Goal: Task Accomplishment & Management: Use online tool/utility

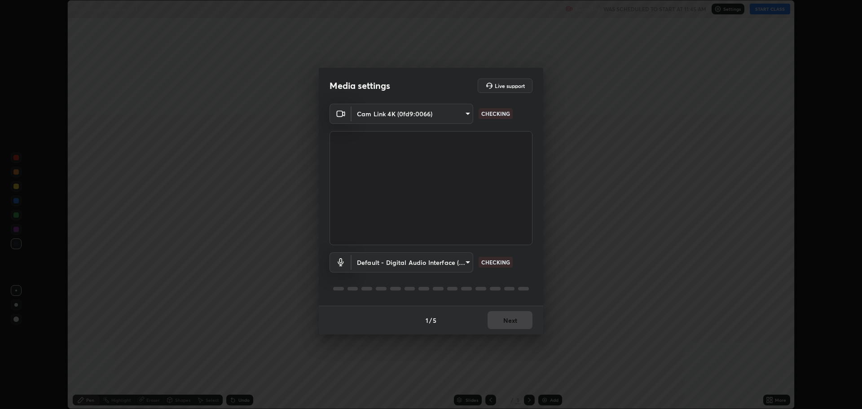
scroll to position [409, 862]
click at [400, 263] on body "Erase all Motion in straight line - 02 Recording WAS SCHEDULED TO START AT 11:4…" at bounding box center [431, 204] width 862 height 409
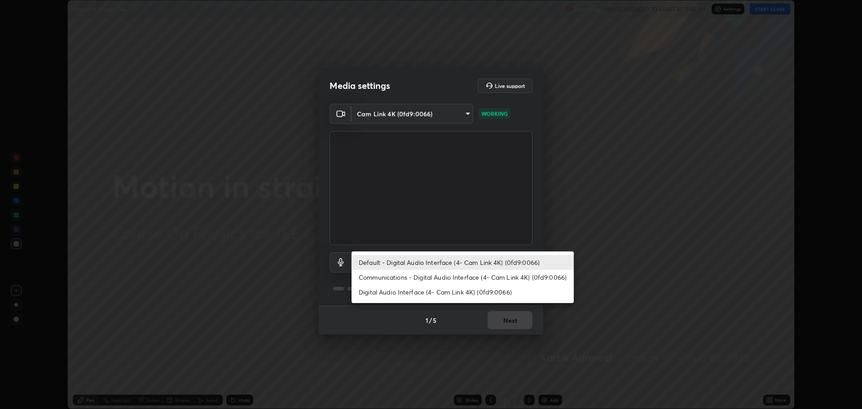
click at [412, 292] on li "Digital Audio Interface (4- Cam Link 4K) (0fd9:0066)" at bounding box center [462, 292] width 222 height 15
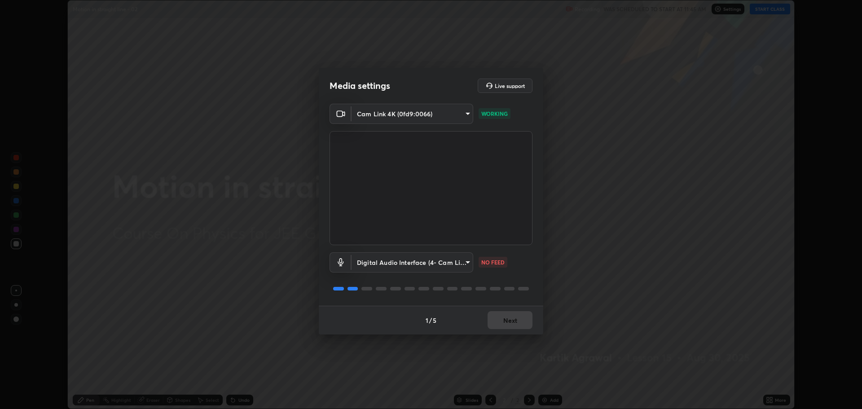
click at [408, 261] on body "Erase all Motion in straight line - 02 Recording WAS SCHEDULED TO START AT 11:4…" at bounding box center [431, 204] width 862 height 409
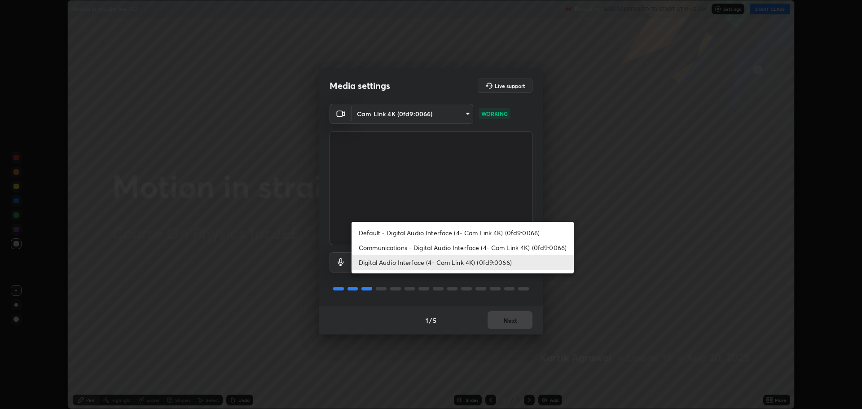
click at [414, 236] on li "Default - Digital Audio Interface (4- Cam Link 4K) (0fd9:0066)" at bounding box center [462, 232] width 222 height 15
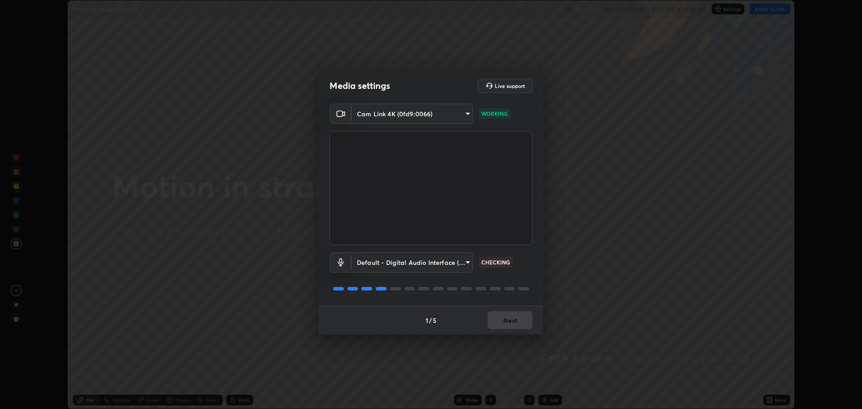
type input "default"
click at [499, 321] on div "1 / 5 Next" at bounding box center [431, 320] width 224 height 29
click at [500, 322] on div "1 / 5 Next" at bounding box center [431, 320] width 224 height 29
click at [503, 322] on button "Next" at bounding box center [509, 320] width 45 height 18
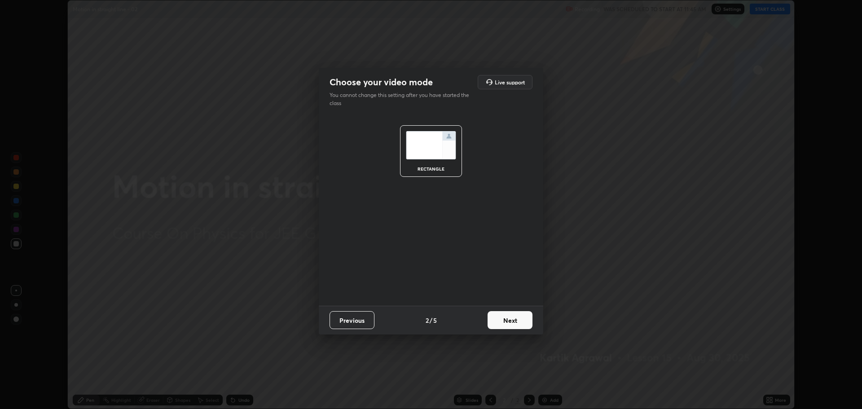
click at [500, 323] on button "Next" at bounding box center [509, 320] width 45 height 18
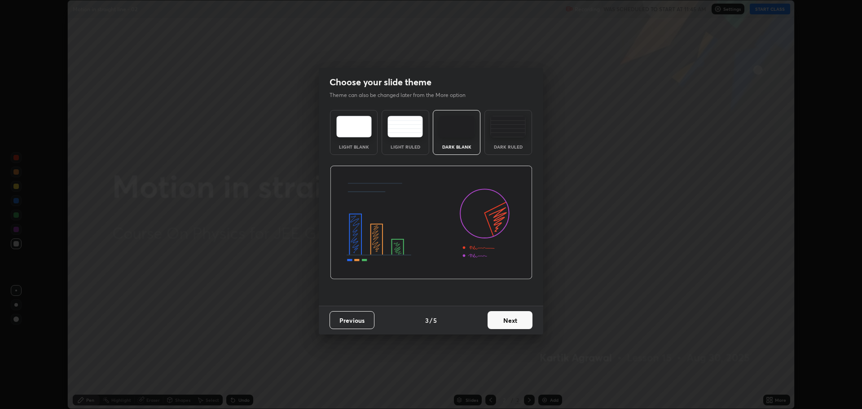
click at [507, 320] on button "Next" at bounding box center [509, 320] width 45 height 18
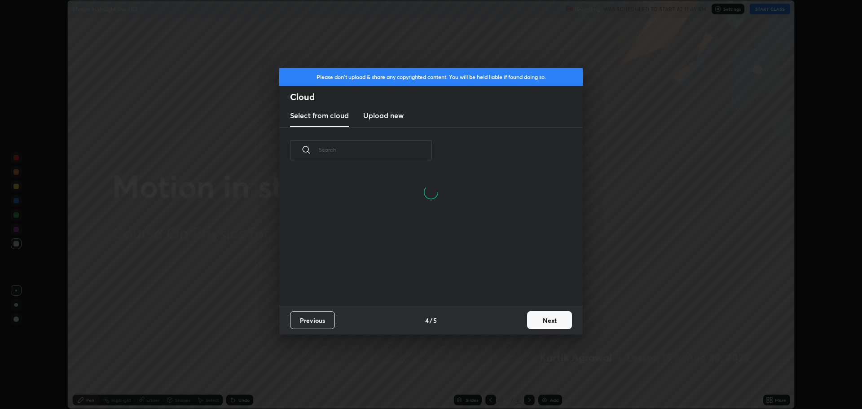
click at [539, 324] on button "Next" at bounding box center [549, 320] width 45 height 18
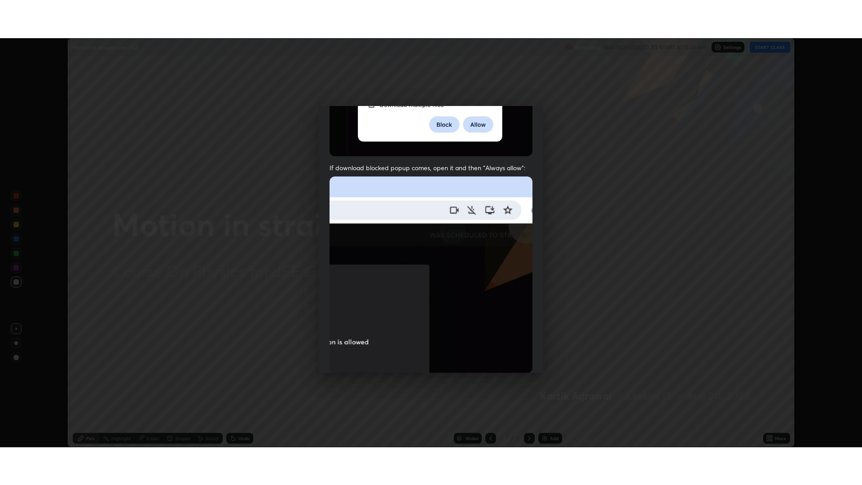
scroll to position [182, 0]
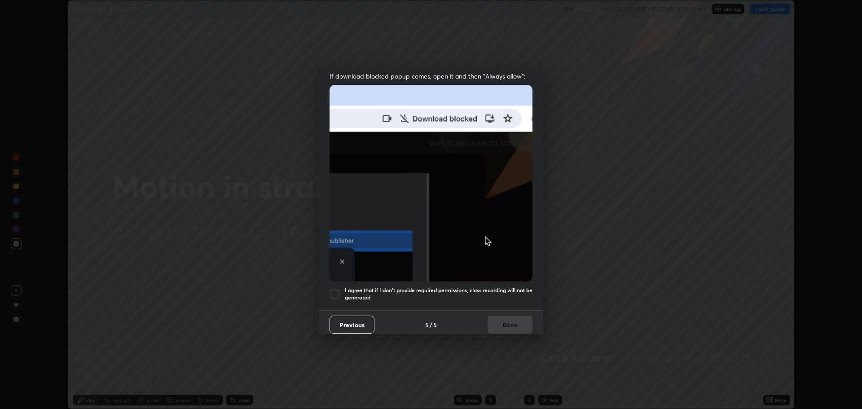
click at [336, 293] on div at bounding box center [334, 294] width 11 height 11
click at [499, 321] on button "Done" at bounding box center [509, 324] width 45 height 18
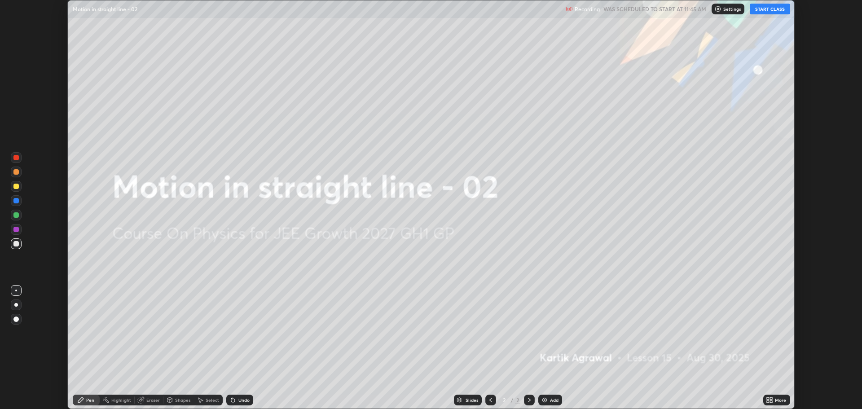
click at [778, 403] on div "More" at bounding box center [776, 399] width 27 height 11
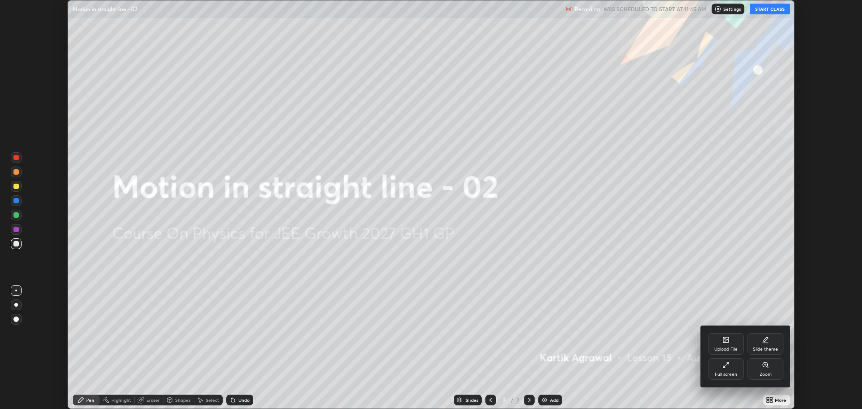
click at [719, 373] on div "Full screen" at bounding box center [725, 374] width 22 height 4
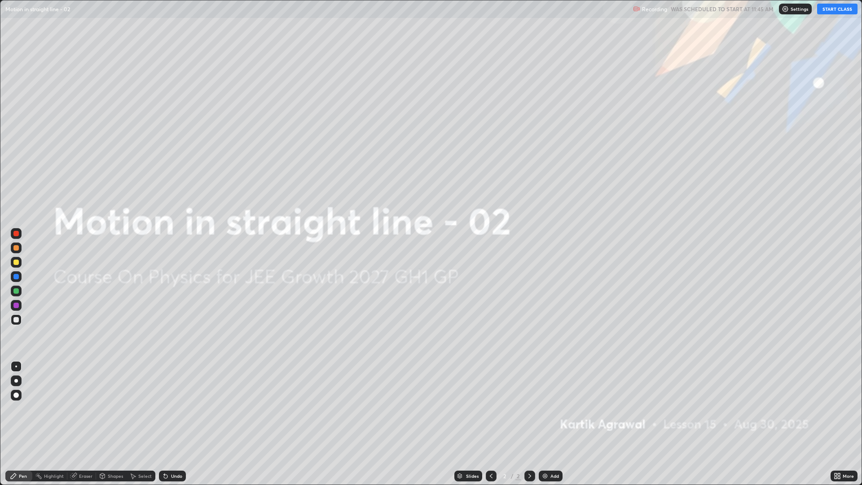
scroll to position [485, 862]
click at [837, 13] on button "START CLASS" at bounding box center [837, 9] width 40 height 11
click at [547, 408] on div "Add" at bounding box center [551, 475] width 24 height 11
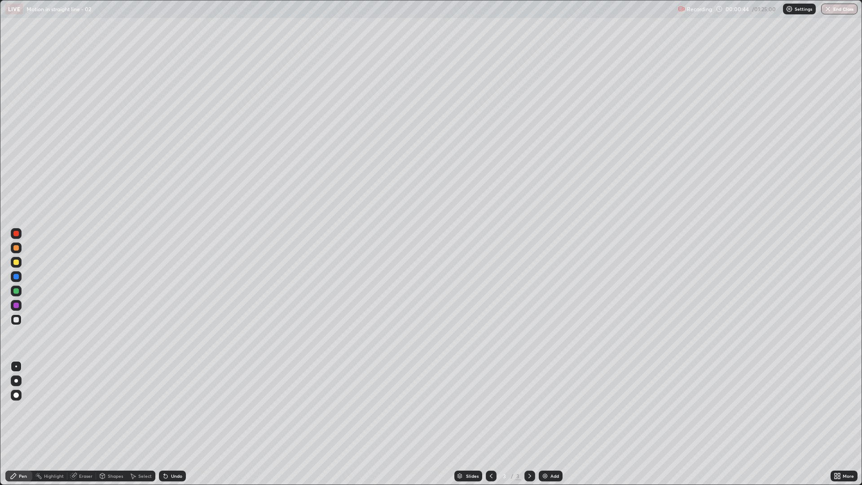
click at [18, 249] on div at bounding box center [15, 247] width 5 height 5
click at [18, 320] on div at bounding box center [15, 319] width 5 height 5
click at [19, 291] on div at bounding box center [16, 290] width 11 height 11
click at [547, 408] on img at bounding box center [544, 475] width 7 height 7
click at [16, 293] on div at bounding box center [15, 290] width 5 height 5
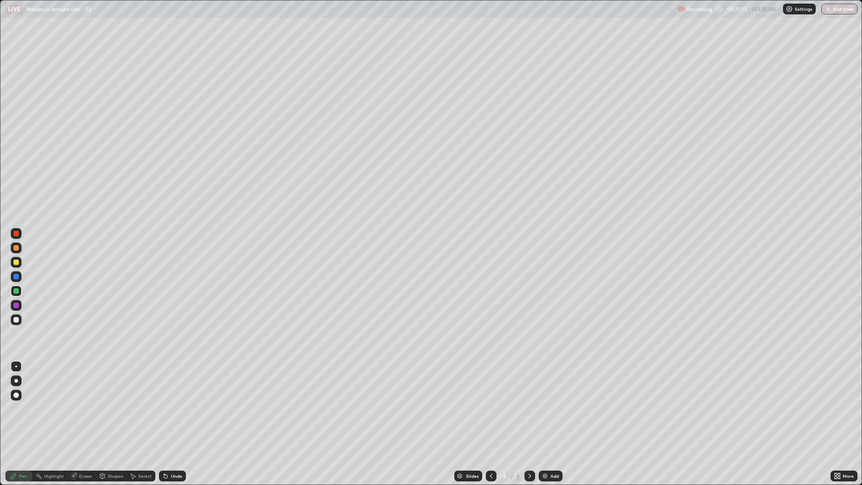
click at [14, 323] on div at bounding box center [16, 319] width 11 height 11
click at [549, 408] on div "Add" at bounding box center [551, 475] width 24 height 11
click at [20, 261] on div at bounding box center [16, 262] width 11 height 11
click at [129, 408] on icon at bounding box center [132, 475] width 7 height 7
click at [112, 408] on div "Shapes" at bounding box center [115, 475] width 15 height 4
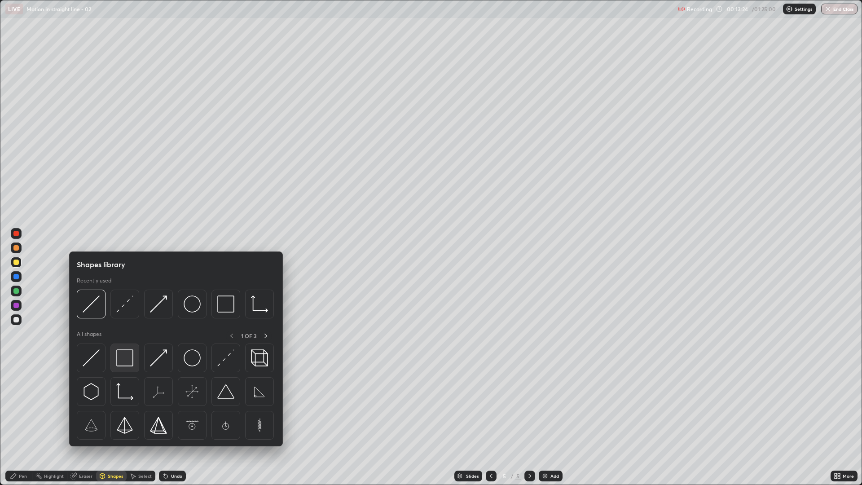
click at [124, 361] on img at bounding box center [124, 357] width 17 height 17
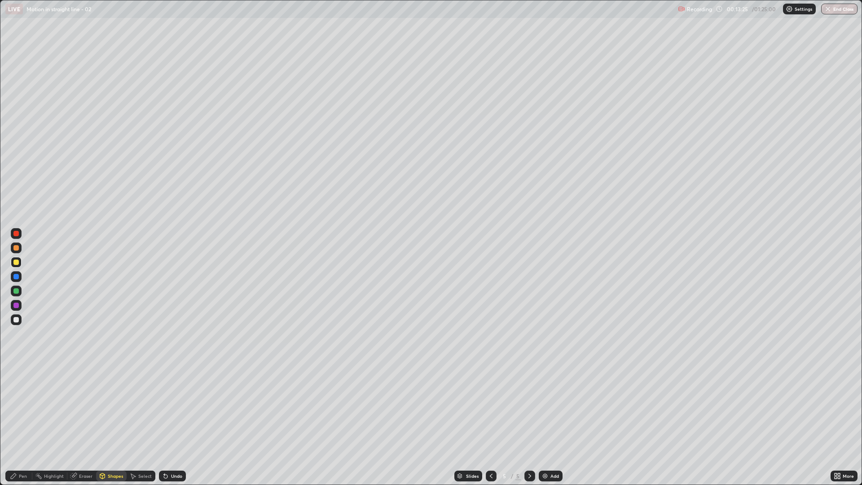
click at [15, 305] on div at bounding box center [15, 304] width 5 height 5
click at [23, 408] on div "Pen" at bounding box center [23, 475] width 8 height 4
click at [18, 323] on div at bounding box center [16, 319] width 11 height 11
click at [112, 408] on div "Shapes" at bounding box center [115, 475] width 15 height 4
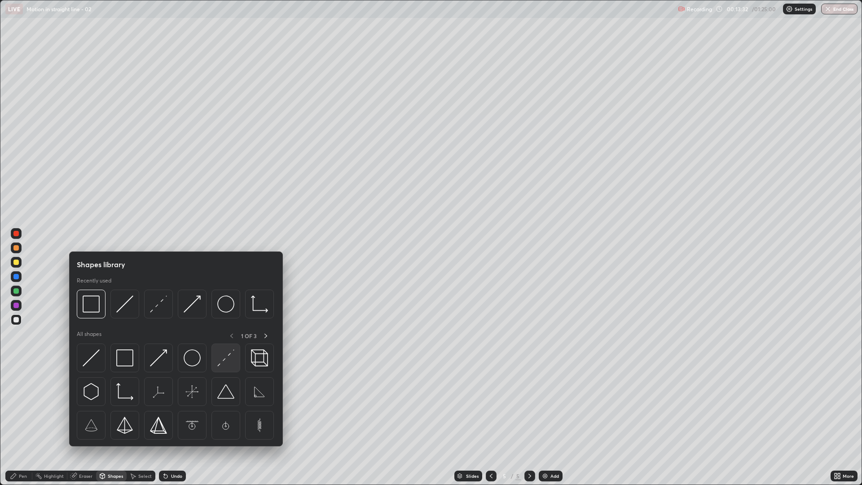
click at [223, 359] on img at bounding box center [225, 357] width 17 height 17
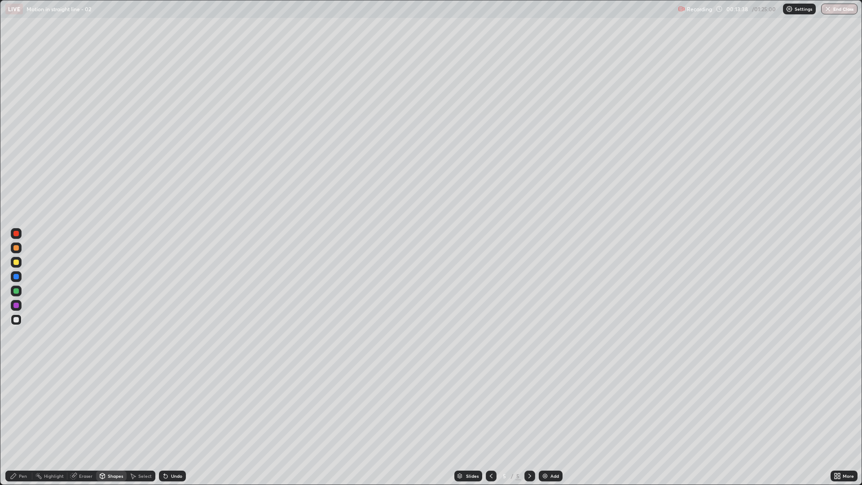
click at [18, 408] on div "Pen" at bounding box center [18, 475] width 27 height 11
click at [18, 252] on div at bounding box center [16, 247] width 11 height 11
click at [14, 290] on div at bounding box center [15, 290] width 5 height 5
click at [169, 408] on div "Undo" at bounding box center [172, 475] width 27 height 11
click at [18, 263] on div at bounding box center [15, 261] width 5 height 5
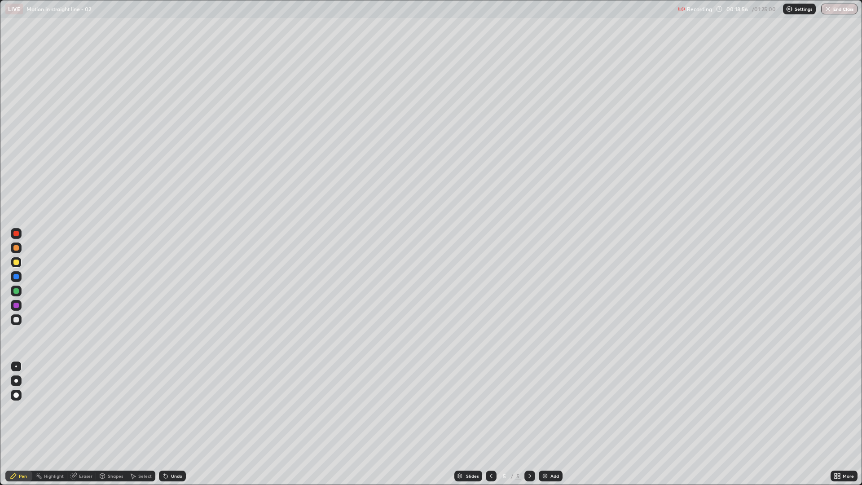
click at [18, 317] on div at bounding box center [15, 319] width 5 height 5
click at [17, 290] on div at bounding box center [15, 290] width 5 height 5
click at [179, 408] on div "Undo" at bounding box center [176, 475] width 11 height 4
click at [168, 408] on div "Undo" at bounding box center [172, 475] width 27 height 11
click at [173, 408] on div "Undo" at bounding box center [176, 475] width 11 height 4
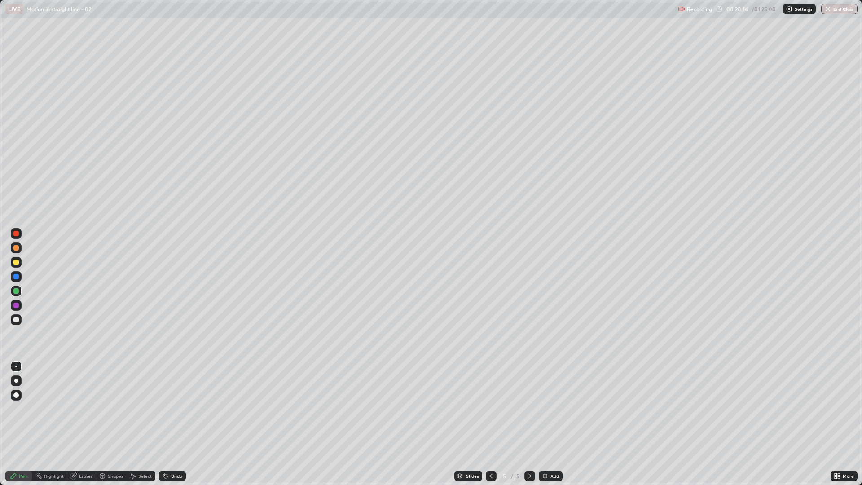
click at [18, 263] on div at bounding box center [15, 261] width 5 height 5
click at [552, 408] on div "Add" at bounding box center [551, 475] width 24 height 11
click at [17, 290] on div at bounding box center [15, 290] width 5 height 5
click at [17, 249] on div at bounding box center [15, 247] width 5 height 5
click at [19, 320] on div at bounding box center [16, 319] width 11 height 11
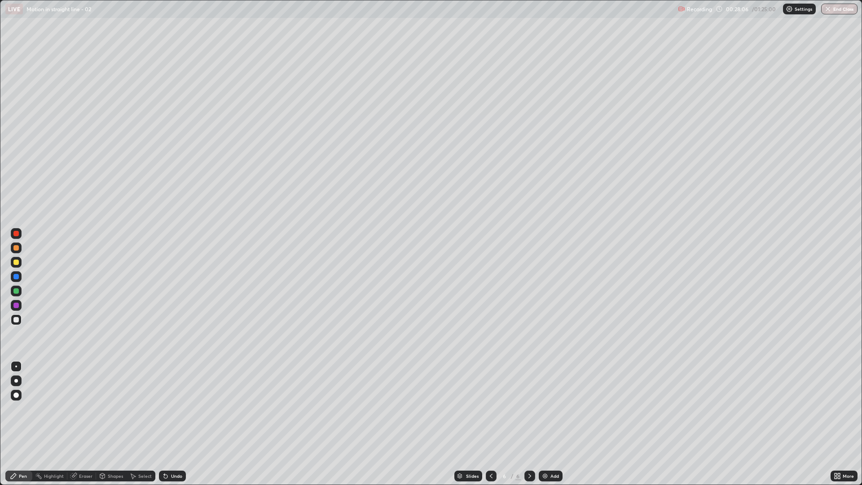
click at [18, 259] on div at bounding box center [16, 262] width 11 height 11
click at [18, 319] on div at bounding box center [15, 319] width 5 height 5
click at [13, 390] on div at bounding box center [16, 395] width 11 height 11
click at [15, 289] on div at bounding box center [15, 290] width 5 height 5
click at [17, 378] on div at bounding box center [16, 380] width 11 height 11
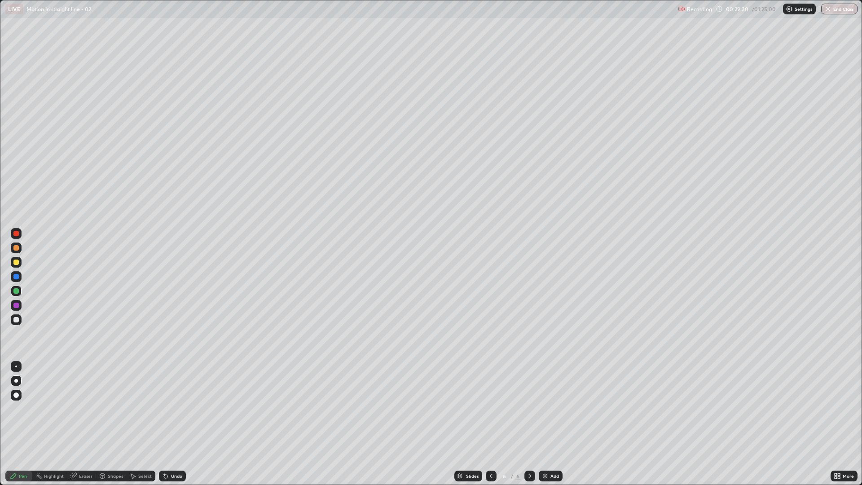
click at [22, 365] on div at bounding box center [16, 366] width 14 height 14
click at [558, 408] on div "Add" at bounding box center [551, 475] width 24 height 11
click at [10, 320] on div at bounding box center [16, 319] width 14 height 14
click at [17, 290] on div at bounding box center [15, 290] width 5 height 5
click at [17, 261] on div at bounding box center [15, 261] width 5 height 5
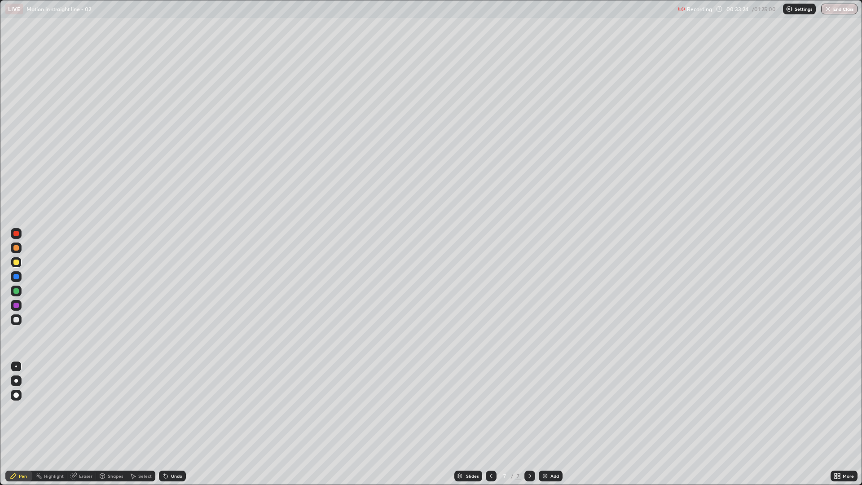
click at [174, 408] on div "Undo" at bounding box center [176, 475] width 11 height 4
click at [18, 319] on div at bounding box center [15, 319] width 5 height 5
click at [171, 408] on div "Undo" at bounding box center [176, 475] width 11 height 4
click at [172, 408] on div "Undo" at bounding box center [176, 475] width 11 height 4
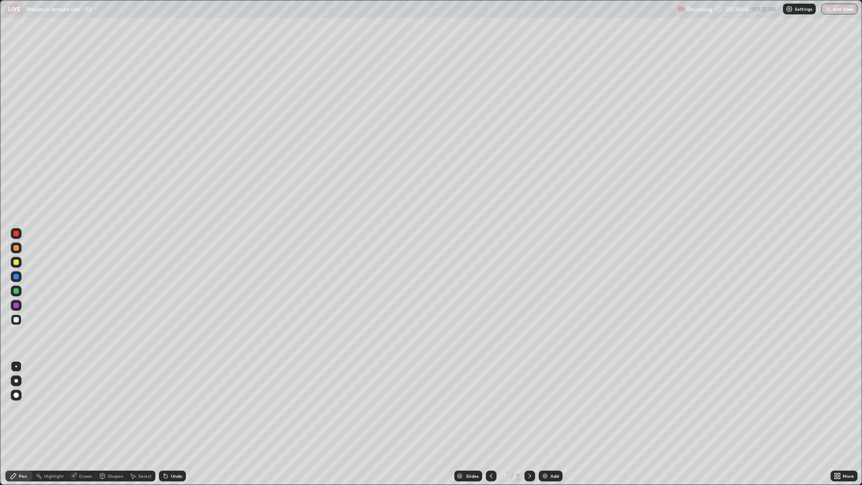
click at [16, 293] on div at bounding box center [15, 290] width 5 height 5
click at [548, 408] on div "Add" at bounding box center [551, 475] width 24 height 11
click at [21, 263] on div at bounding box center [16, 262] width 11 height 11
click at [17, 320] on div at bounding box center [15, 319] width 5 height 5
click at [17, 292] on div at bounding box center [15, 290] width 5 height 5
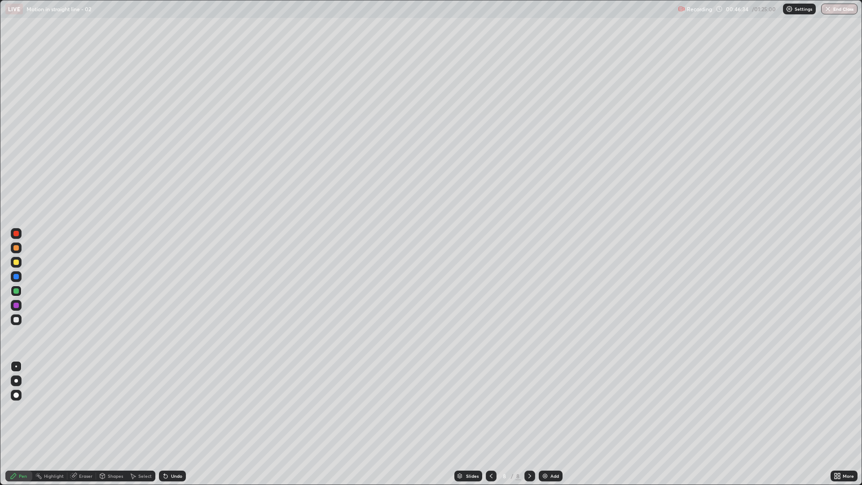
click at [17, 320] on div at bounding box center [15, 319] width 5 height 5
click at [19, 250] on div at bounding box center [16, 247] width 11 height 11
click at [174, 408] on div "Undo" at bounding box center [172, 475] width 27 height 11
click at [173, 408] on div "Undo" at bounding box center [176, 475] width 11 height 4
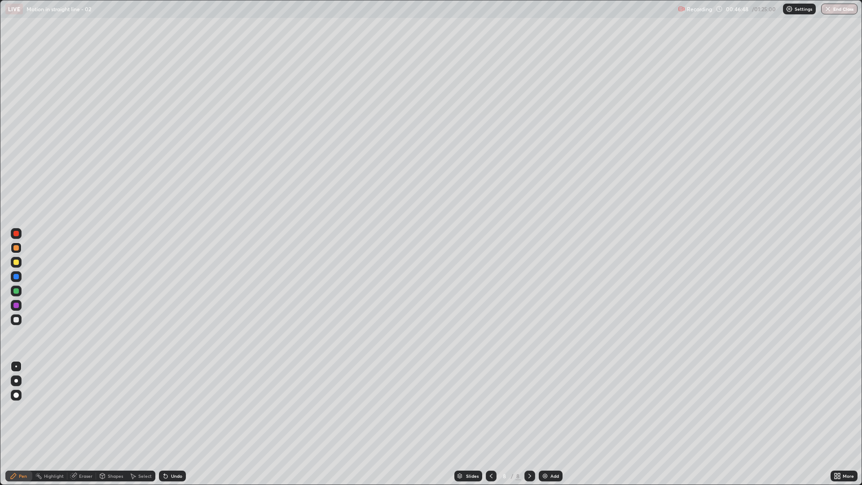
click at [176, 408] on div "Undo" at bounding box center [176, 475] width 11 height 4
click at [167, 408] on div "Undo" at bounding box center [172, 475] width 27 height 11
click at [18, 262] on div at bounding box center [15, 261] width 5 height 5
click at [14, 321] on div at bounding box center [15, 319] width 5 height 5
click at [138, 408] on div "Select" at bounding box center [144, 475] width 13 height 4
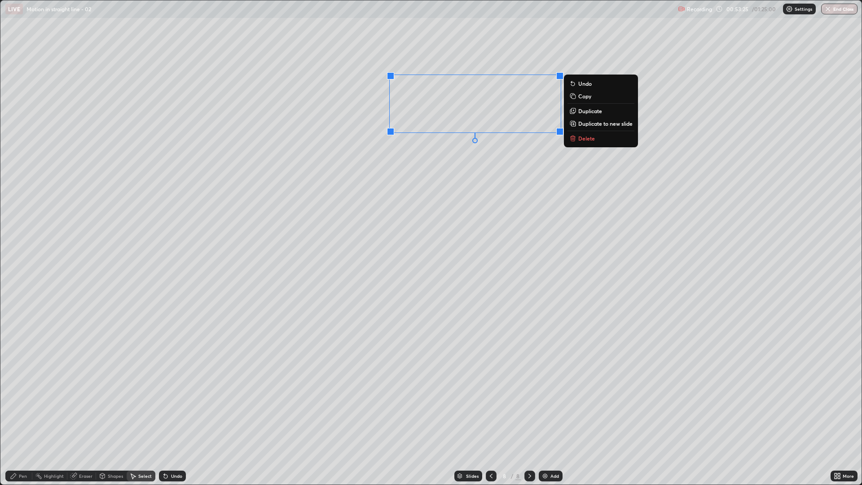
click at [593, 143] on button "Delete" at bounding box center [600, 138] width 67 height 11
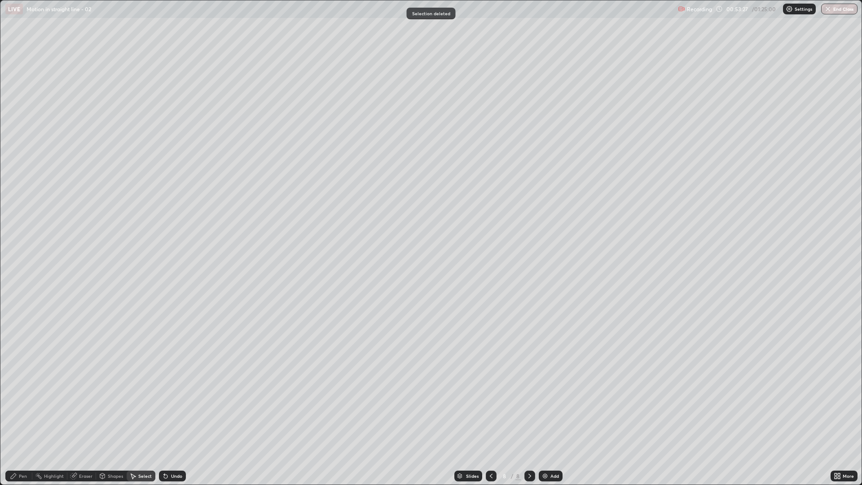
click at [22, 408] on div "Pen" at bounding box center [23, 475] width 8 height 4
click at [17, 302] on div at bounding box center [16, 305] width 11 height 11
click at [16, 291] on div at bounding box center [15, 290] width 5 height 5
click at [169, 408] on div "Undo" at bounding box center [172, 475] width 27 height 11
click at [16, 263] on div at bounding box center [15, 261] width 5 height 5
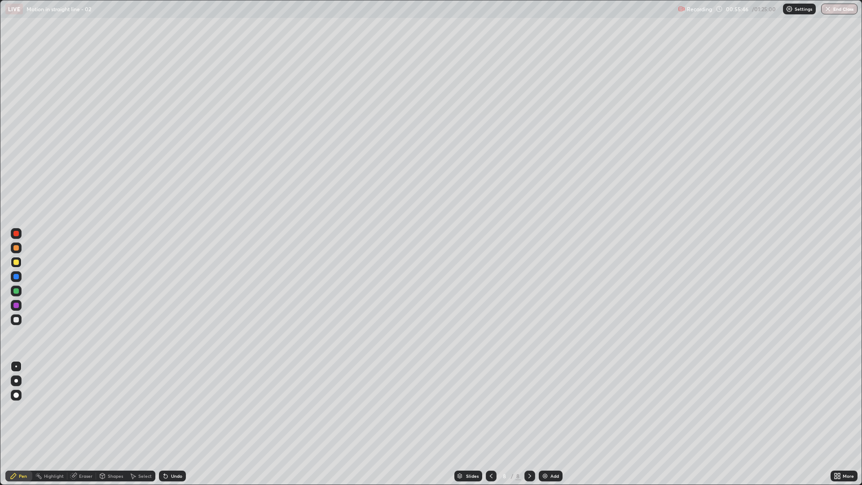
click at [171, 408] on div "Undo" at bounding box center [176, 475] width 11 height 4
click at [169, 408] on div "Undo" at bounding box center [172, 475] width 27 height 11
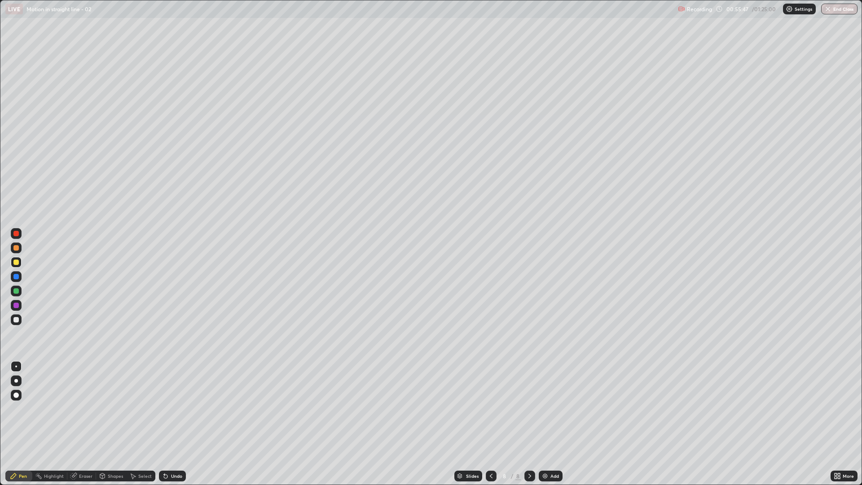
click at [171, 408] on div "Undo" at bounding box center [176, 475] width 11 height 4
click at [547, 408] on img at bounding box center [544, 475] width 7 height 7
click at [16, 293] on div at bounding box center [15, 290] width 5 height 5
click at [19, 264] on div at bounding box center [16, 262] width 11 height 11
click at [14, 287] on div at bounding box center [16, 290] width 11 height 11
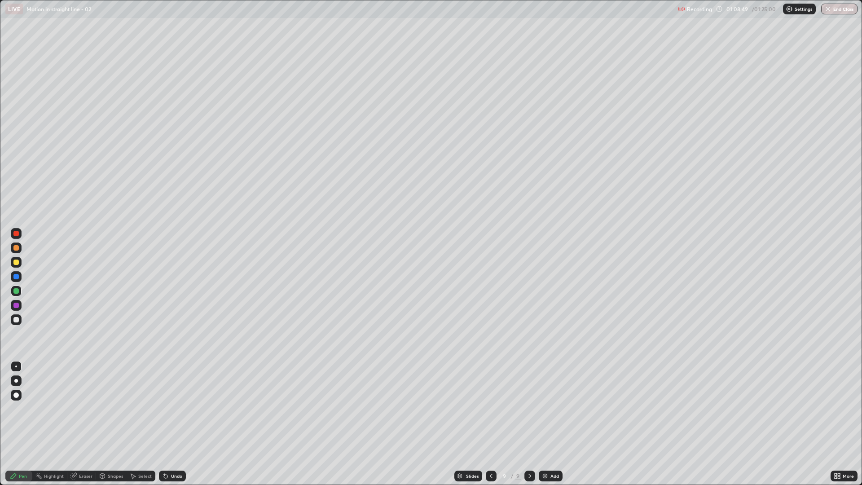
click at [19, 248] on div at bounding box center [16, 247] width 11 height 11
click at [16, 263] on div at bounding box center [15, 261] width 5 height 5
click at [19, 305] on div at bounding box center [16, 305] width 11 height 11
click at [111, 408] on div "Shapes" at bounding box center [115, 475] width 15 height 4
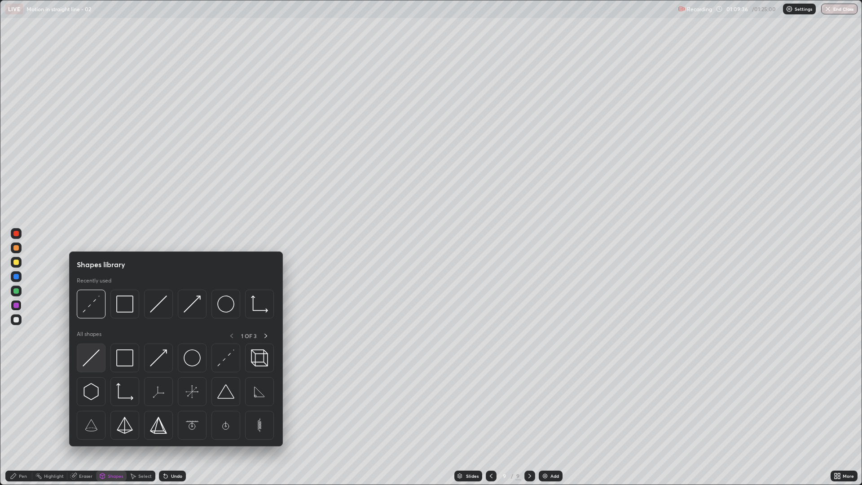
click at [90, 357] on img at bounding box center [91, 357] width 17 height 17
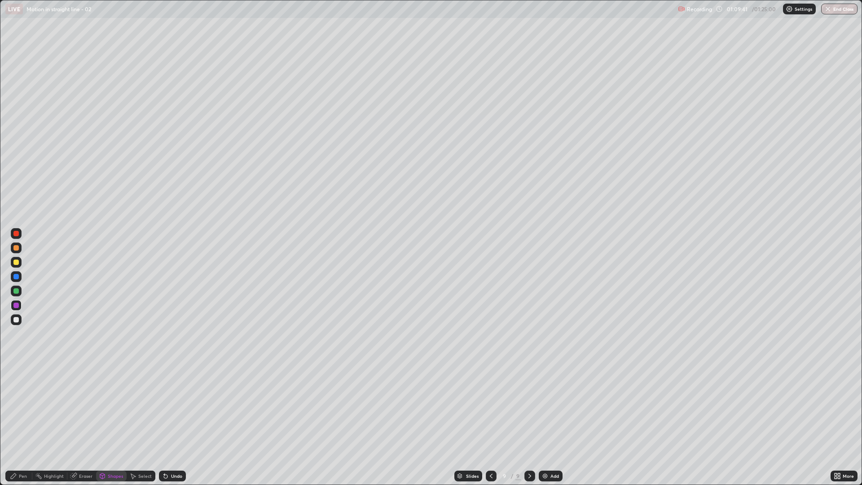
click at [24, 408] on div "Pen" at bounding box center [23, 475] width 8 height 4
click at [14, 250] on div at bounding box center [16, 247] width 11 height 11
click at [16, 323] on div at bounding box center [16, 319] width 11 height 11
click at [111, 408] on div "Shapes" at bounding box center [115, 475] width 15 height 4
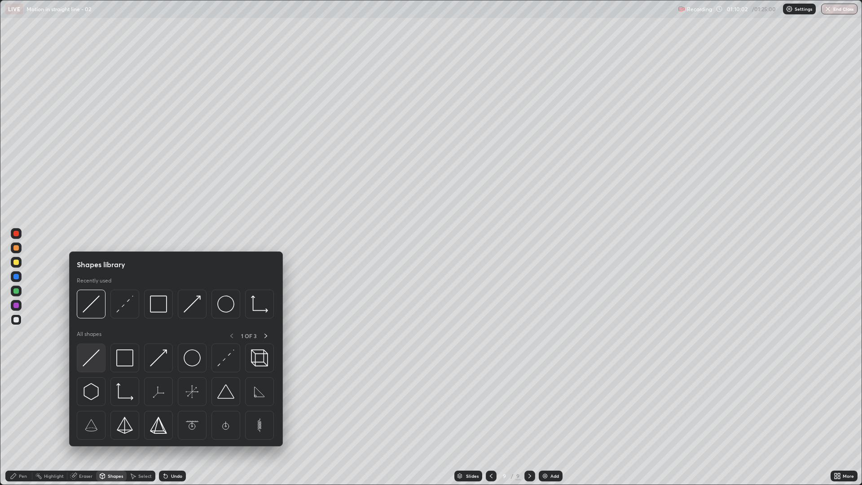
click at [90, 361] on img at bounding box center [91, 357] width 17 height 17
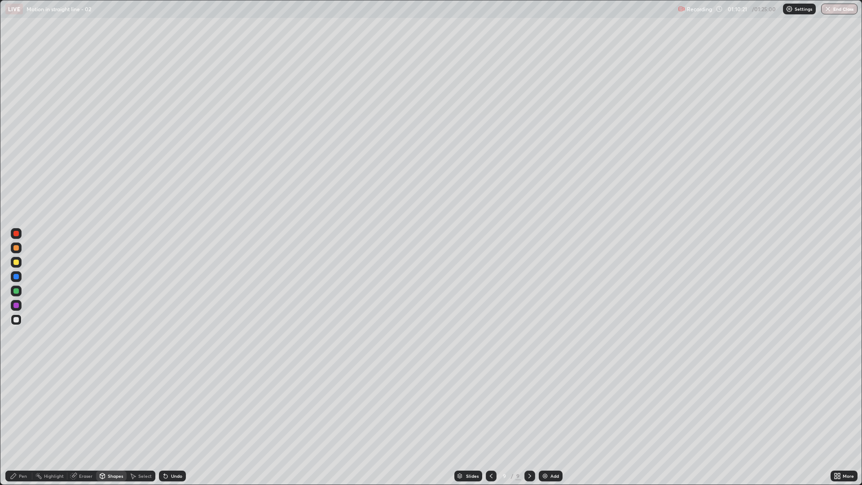
click at [37, 408] on circle at bounding box center [36, 473] width 1 height 1
click at [15, 291] on div at bounding box center [15, 290] width 5 height 5
click at [171, 408] on div "Undo" at bounding box center [176, 475] width 11 height 4
click at [21, 408] on div "Pen" at bounding box center [18, 475] width 27 height 11
click at [16, 319] on div at bounding box center [15, 319] width 5 height 5
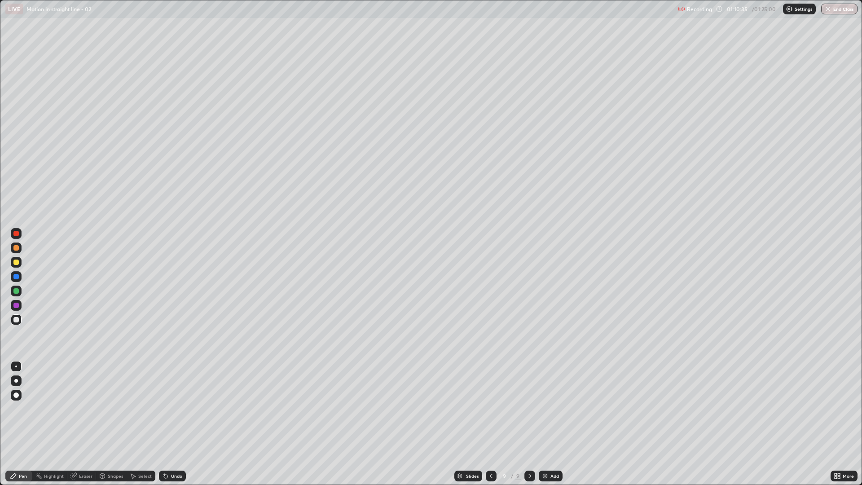
click at [113, 408] on div "Shapes" at bounding box center [115, 475] width 15 height 4
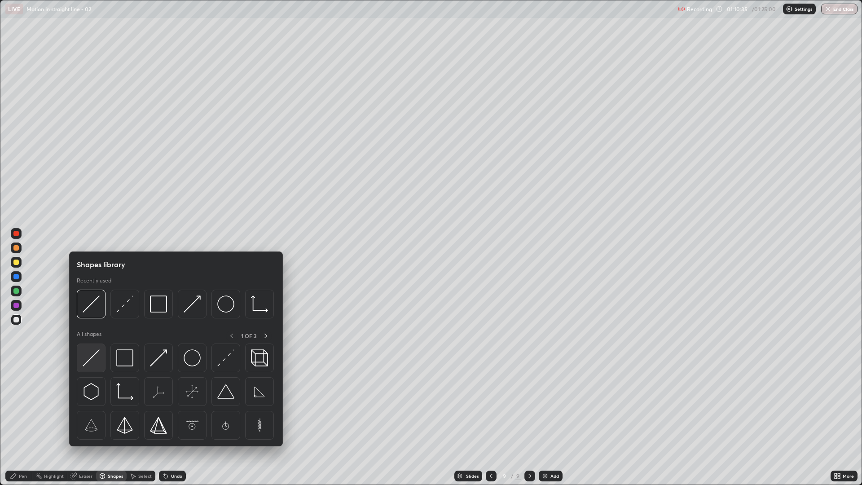
click at [90, 354] on img at bounding box center [91, 357] width 17 height 17
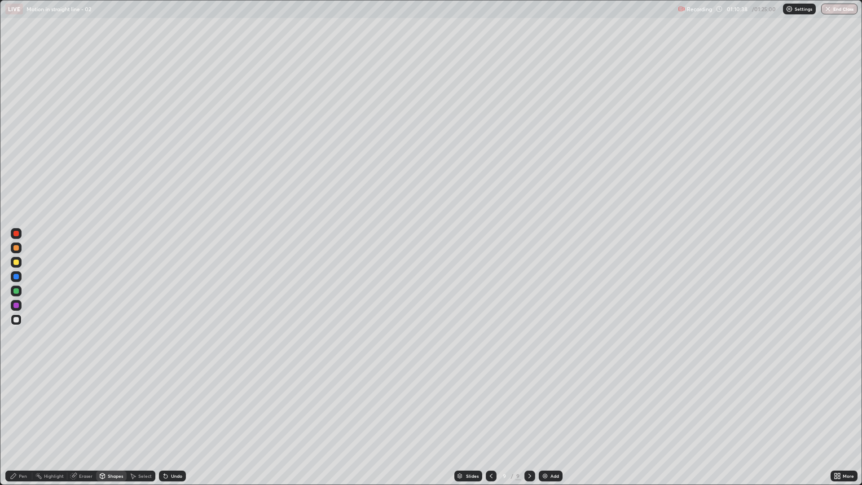
click at [28, 408] on div "Pen" at bounding box center [18, 475] width 27 height 11
click at [20, 292] on div at bounding box center [16, 290] width 11 height 11
click at [18, 263] on div at bounding box center [15, 261] width 5 height 5
click at [548, 408] on div "Add" at bounding box center [551, 475] width 24 height 11
click at [138, 408] on div "Select" at bounding box center [141, 475] width 29 height 11
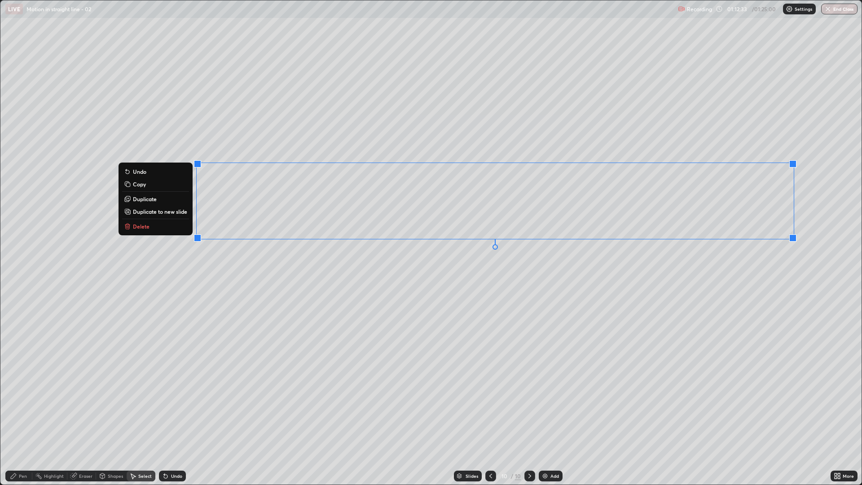
click at [147, 227] on p "Delete" at bounding box center [141, 226] width 17 height 7
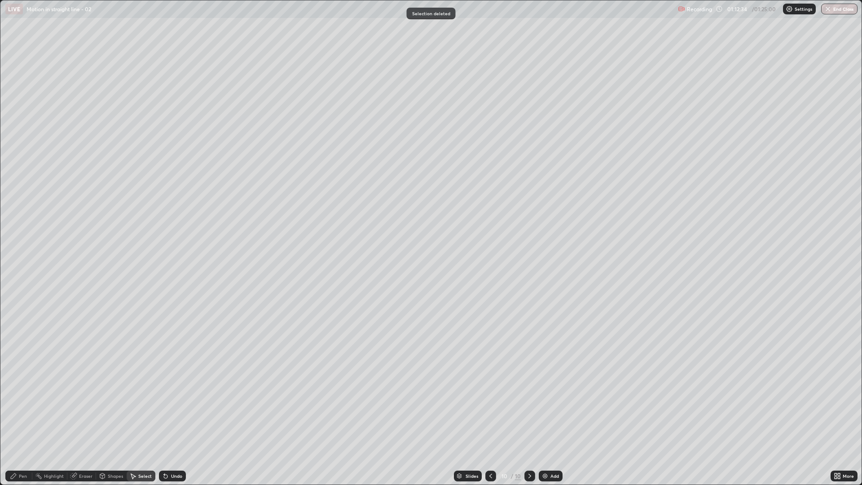
click at [490, 408] on icon at bounding box center [490, 475] width 7 height 7
click at [529, 408] on icon at bounding box center [529, 475] width 7 height 7
click at [21, 408] on div "Pen" at bounding box center [23, 475] width 8 height 4
click at [16, 305] on div at bounding box center [15, 304] width 5 height 5
click at [110, 408] on div "Shapes" at bounding box center [115, 475] width 15 height 4
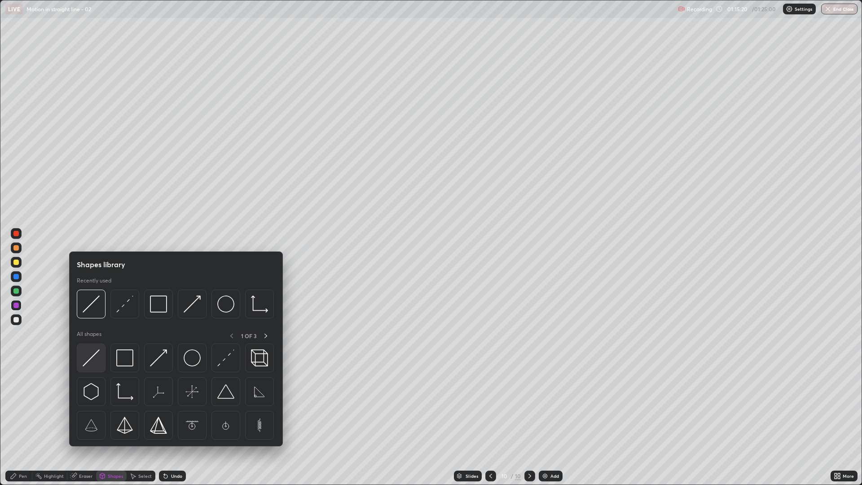
click at [90, 360] on img at bounding box center [91, 357] width 17 height 17
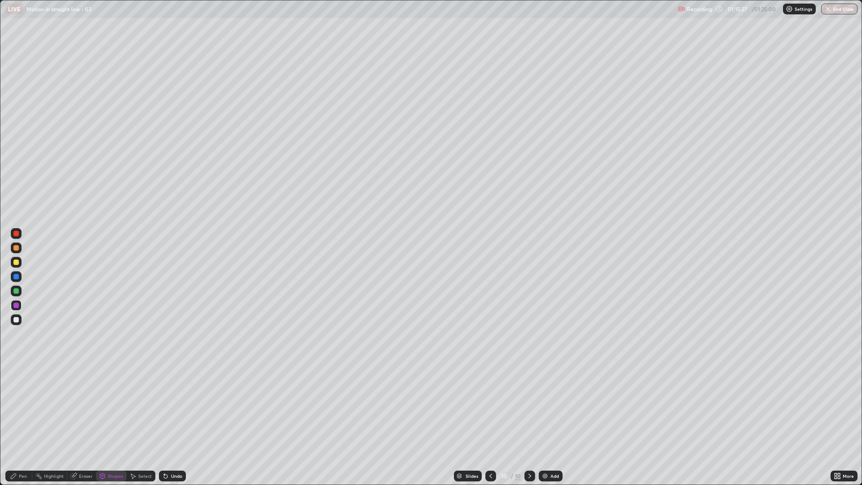
click at [19, 408] on div "Pen" at bounding box center [23, 475] width 8 height 4
click at [178, 408] on div "Undo" at bounding box center [176, 475] width 11 height 4
click at [15, 237] on div at bounding box center [16, 233] width 11 height 11
click at [106, 408] on div "Shapes" at bounding box center [111, 475] width 31 height 11
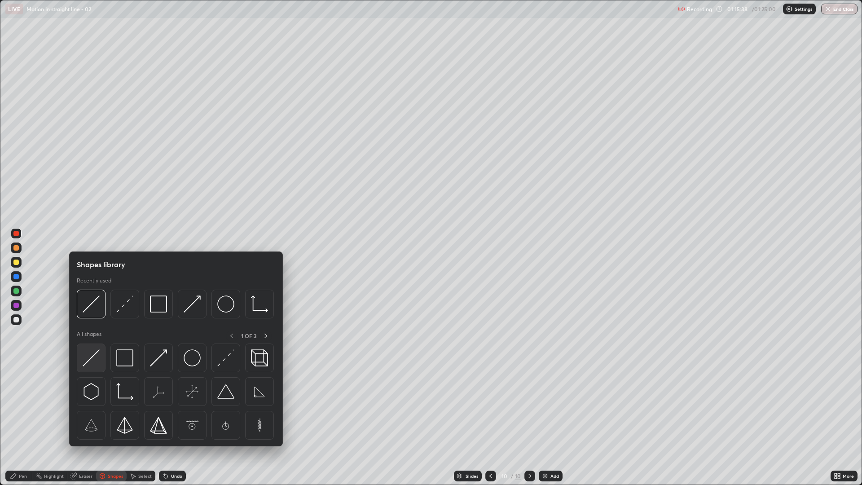
click at [95, 356] on img at bounding box center [91, 357] width 17 height 17
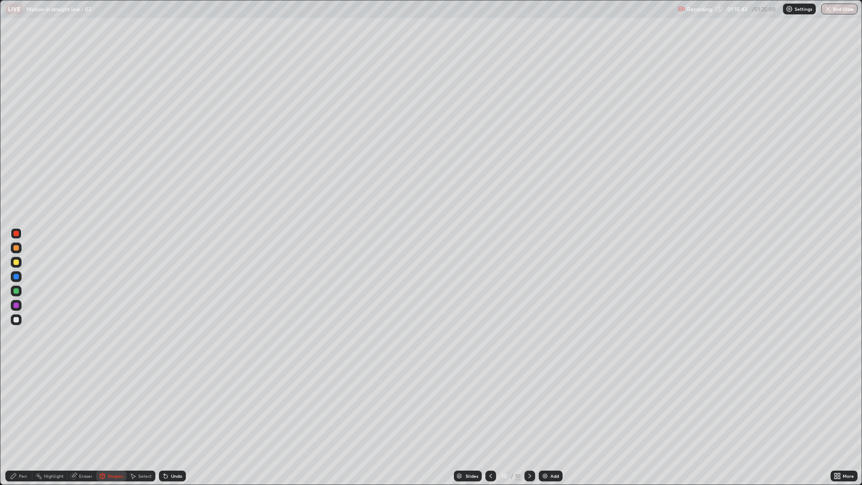
click at [26, 408] on div "Pen" at bounding box center [23, 475] width 8 height 4
click at [15, 247] on div at bounding box center [15, 247] width 5 height 5
click at [104, 408] on icon at bounding box center [102, 475] width 5 height 5
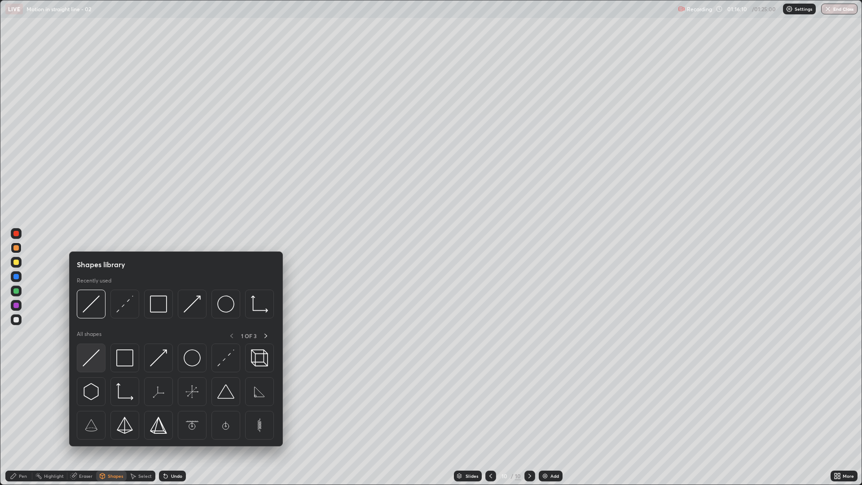
click at [87, 357] on img at bounding box center [91, 357] width 17 height 17
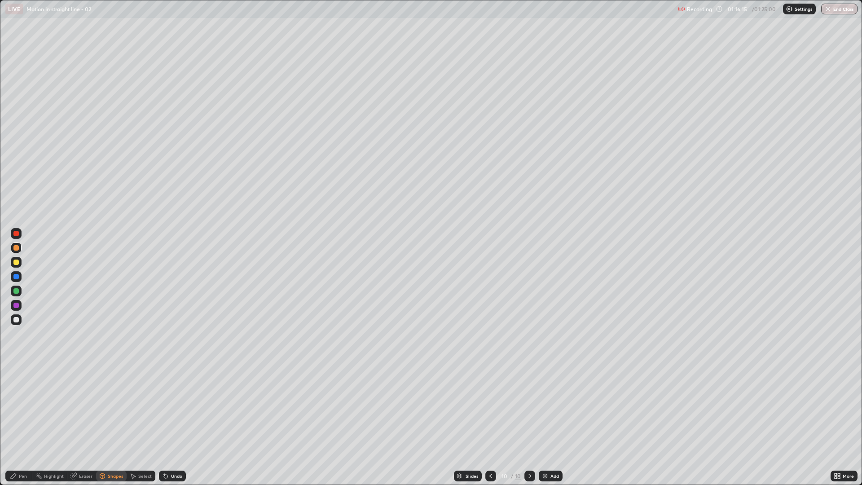
click at [26, 408] on div "Pen" at bounding box center [23, 475] width 8 height 4
click at [16, 262] on div at bounding box center [15, 261] width 5 height 5
click at [113, 408] on div "Shapes" at bounding box center [115, 475] width 15 height 4
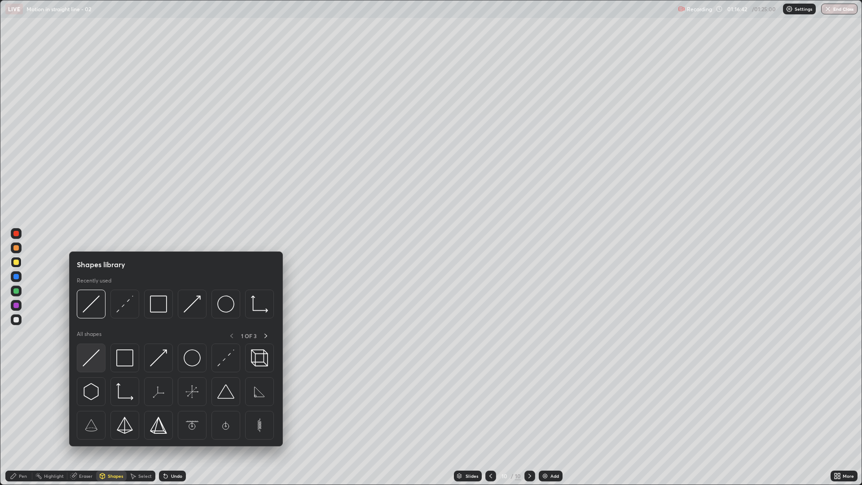
click at [87, 357] on img at bounding box center [91, 357] width 17 height 17
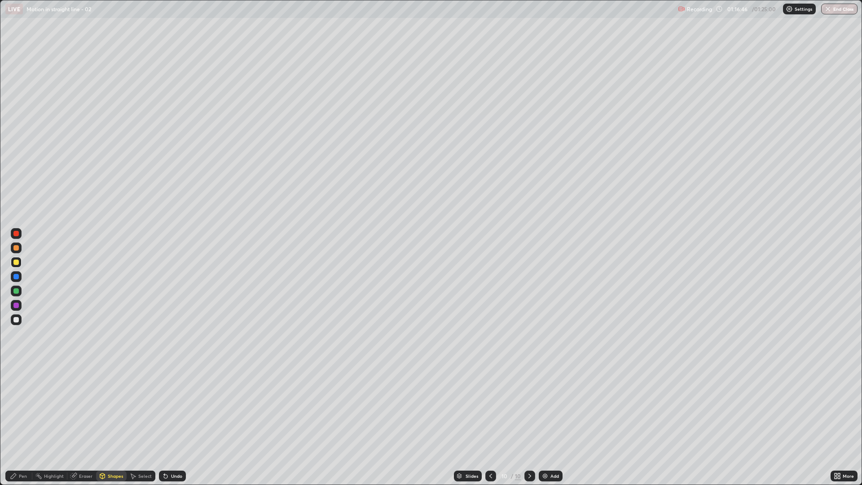
click at [26, 408] on div "Pen" at bounding box center [23, 475] width 8 height 4
click at [167, 408] on icon at bounding box center [165, 475] width 7 height 7
click at [166, 408] on icon at bounding box center [165, 475] width 7 height 7
click at [17, 276] on div at bounding box center [15, 276] width 5 height 5
click at [110, 408] on div "Shapes" at bounding box center [115, 475] width 15 height 4
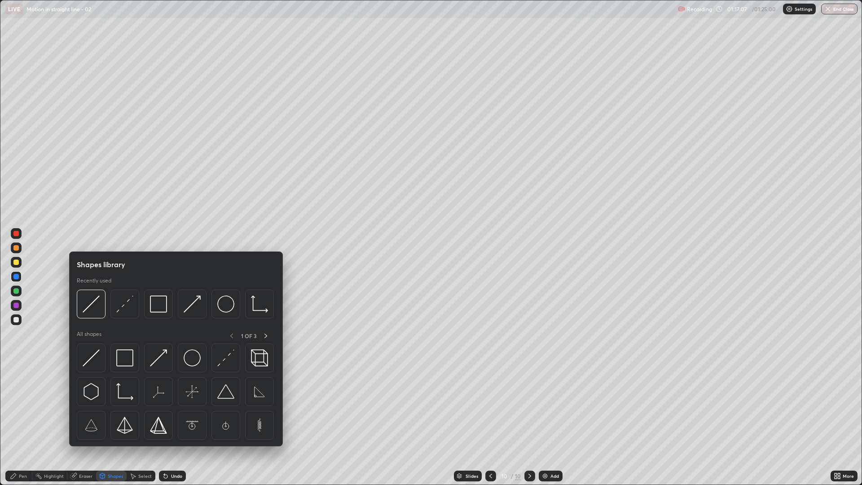
click at [20, 408] on div "Pen" at bounding box center [18, 476] width 27 height 18
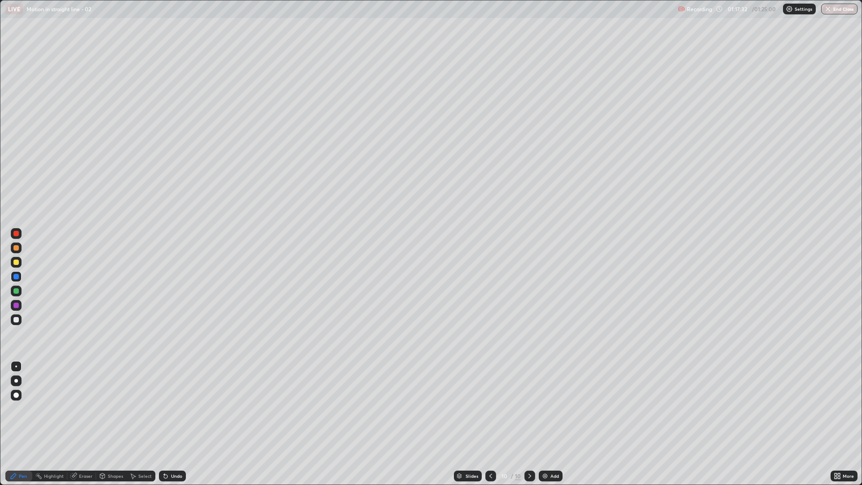
click at [174, 408] on div "Undo" at bounding box center [176, 475] width 11 height 4
click at [17, 248] on div at bounding box center [15, 247] width 5 height 5
click at [170, 408] on div "Undo" at bounding box center [172, 475] width 27 height 11
click at [18, 276] on div at bounding box center [15, 276] width 5 height 5
click at [17, 290] on div at bounding box center [15, 290] width 5 height 5
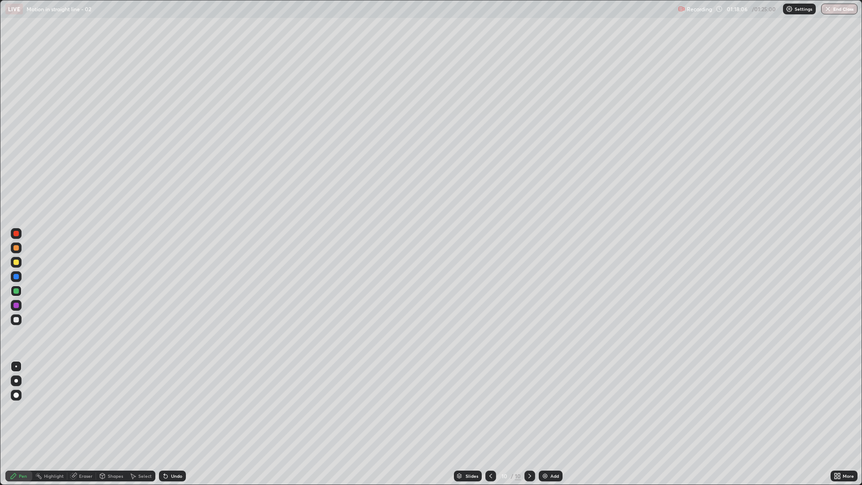
click at [17, 319] on div at bounding box center [15, 319] width 5 height 5
click at [175, 408] on div "Undo" at bounding box center [176, 475] width 11 height 4
click at [18, 248] on div at bounding box center [15, 247] width 5 height 5
click at [16, 319] on div at bounding box center [15, 319] width 5 height 5
click at [841, 13] on button "End Class" at bounding box center [839, 9] width 35 height 11
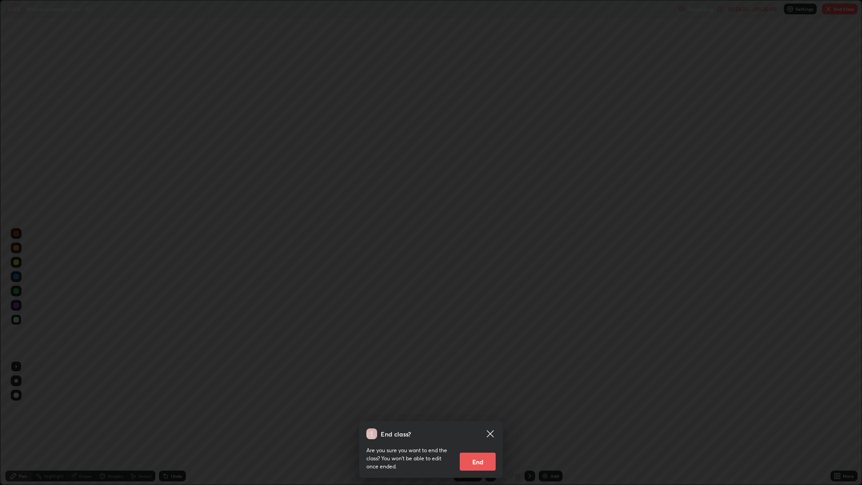
click at [478, 408] on button "End" at bounding box center [478, 461] width 36 height 18
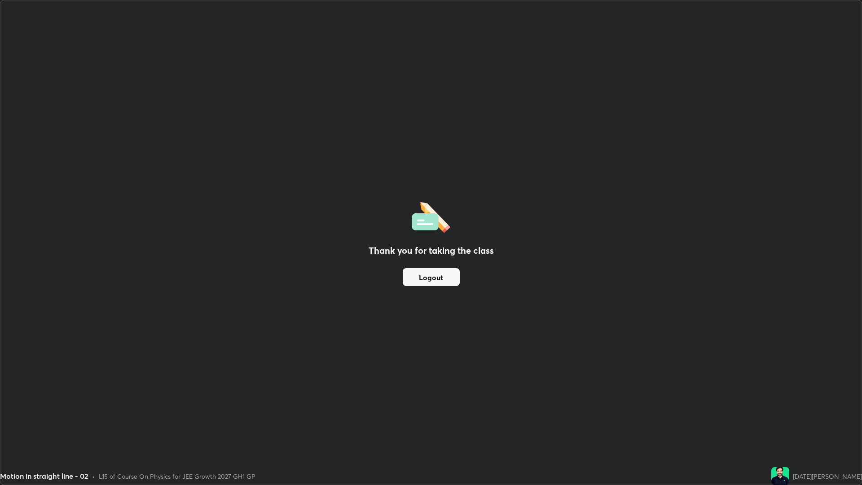
click at [438, 285] on button "Logout" at bounding box center [431, 277] width 57 height 18
